Goal: Task Accomplishment & Management: Use online tool/utility

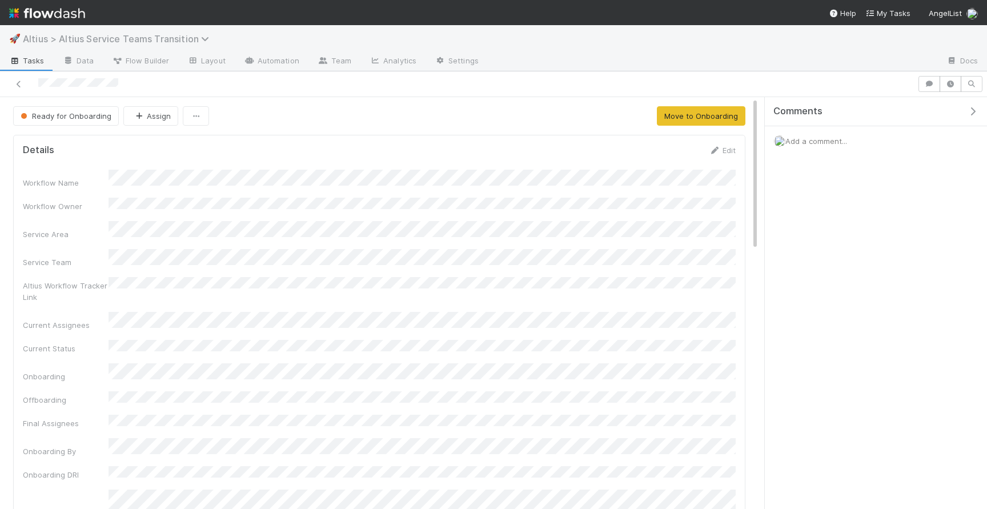
click at [119, 38] on span "Altius > Altius Service Teams Transition" at bounding box center [119, 38] width 192 height 11
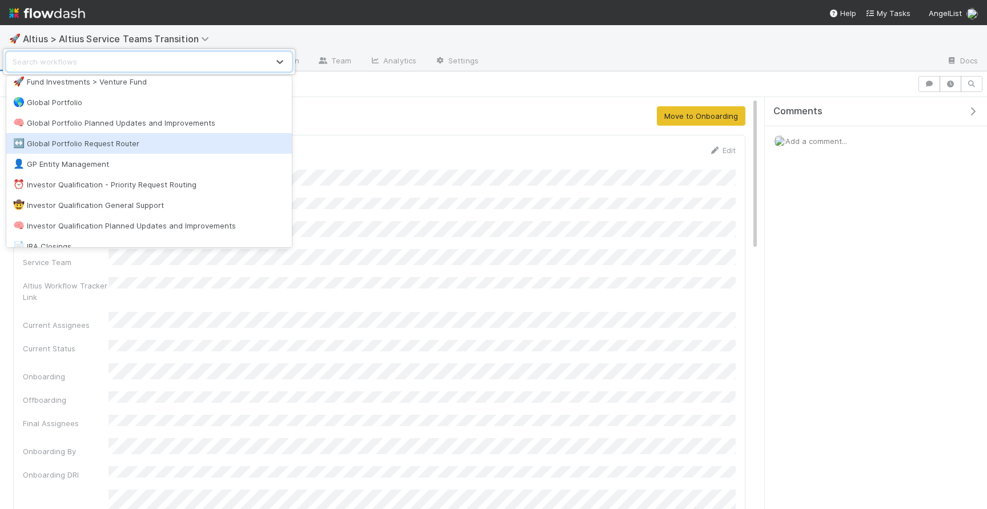
scroll to position [728, 0]
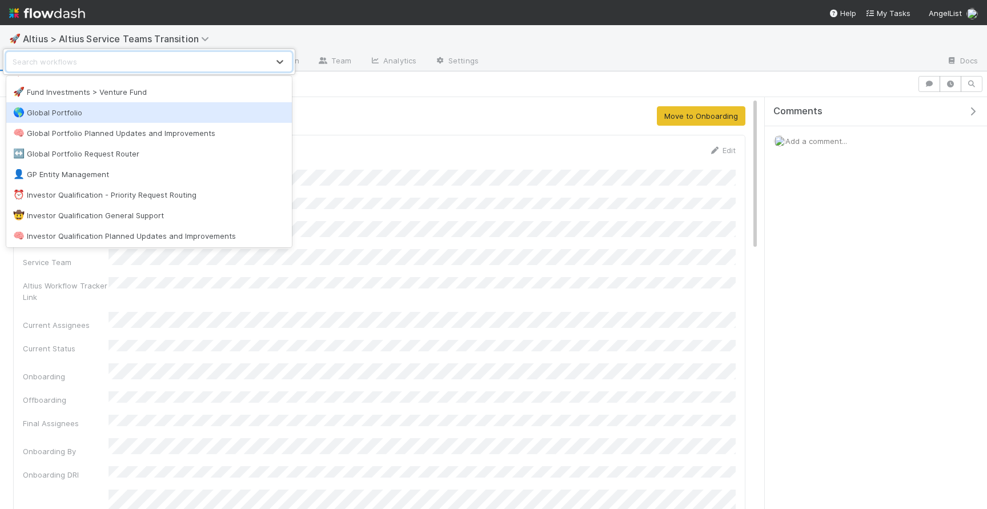
click at [142, 116] on div "🌎 Global Portfolio" at bounding box center [149, 112] width 272 height 11
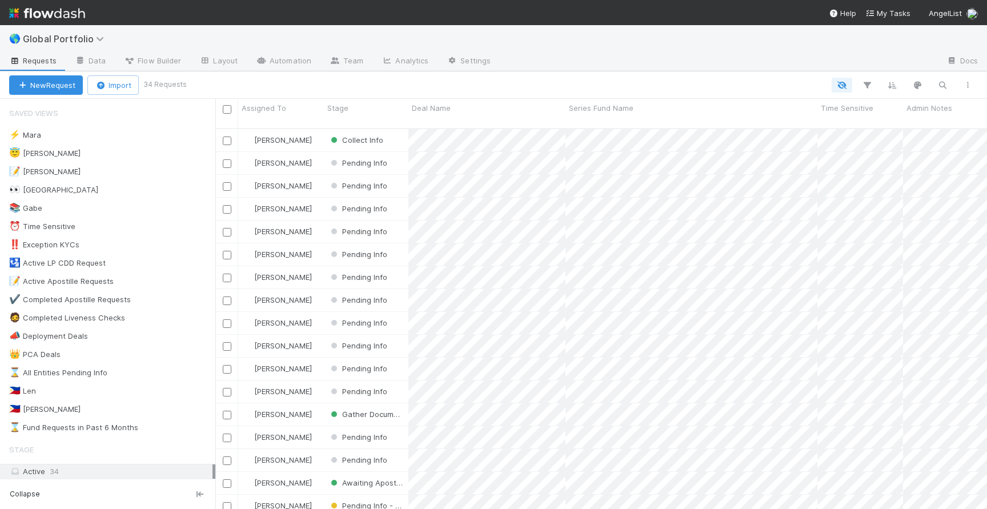
scroll to position [390, 772]
click at [116, 160] on div "😇 [PERSON_NAME] 1" at bounding box center [112, 153] width 206 height 14
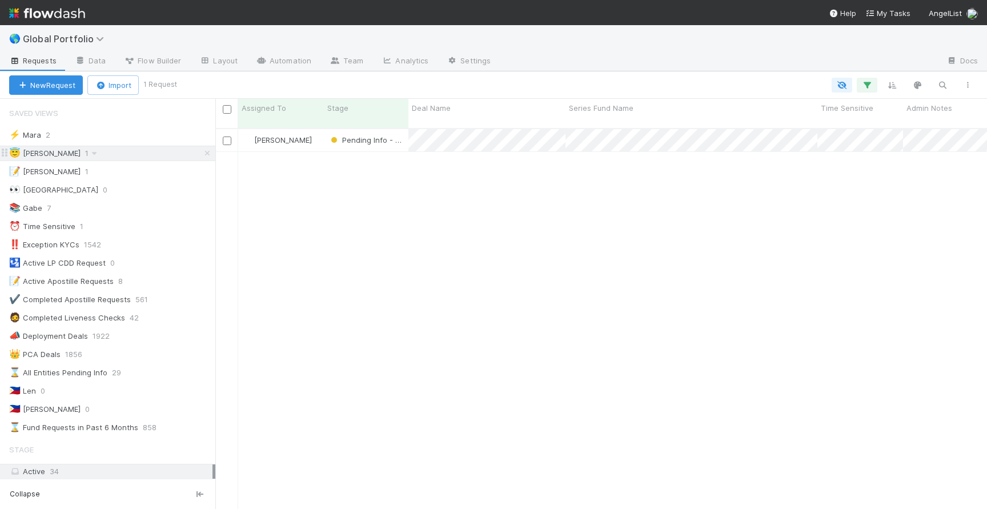
scroll to position [390, 772]
click at [322, 133] on div "[PERSON_NAME]" at bounding box center [281, 140] width 86 height 22
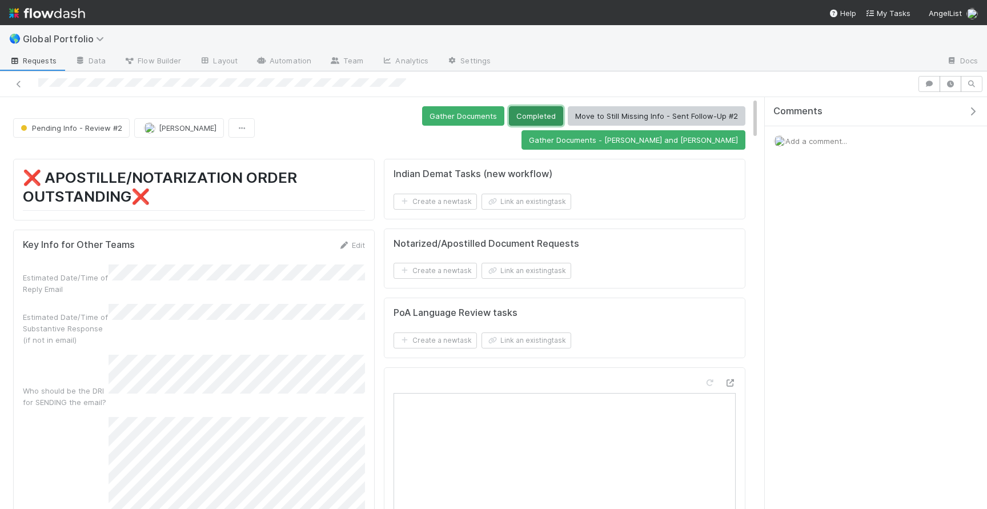
click at [509, 118] on button "Completed" at bounding box center [536, 115] width 54 height 19
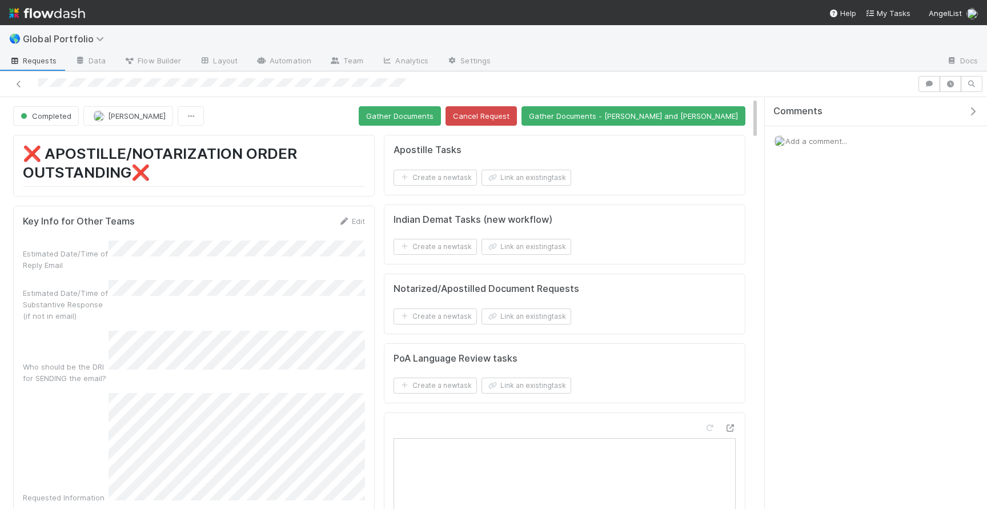
click at [205, 86] on div at bounding box center [459, 84] width 908 height 16
